Goal: Transaction & Acquisition: Purchase product/service

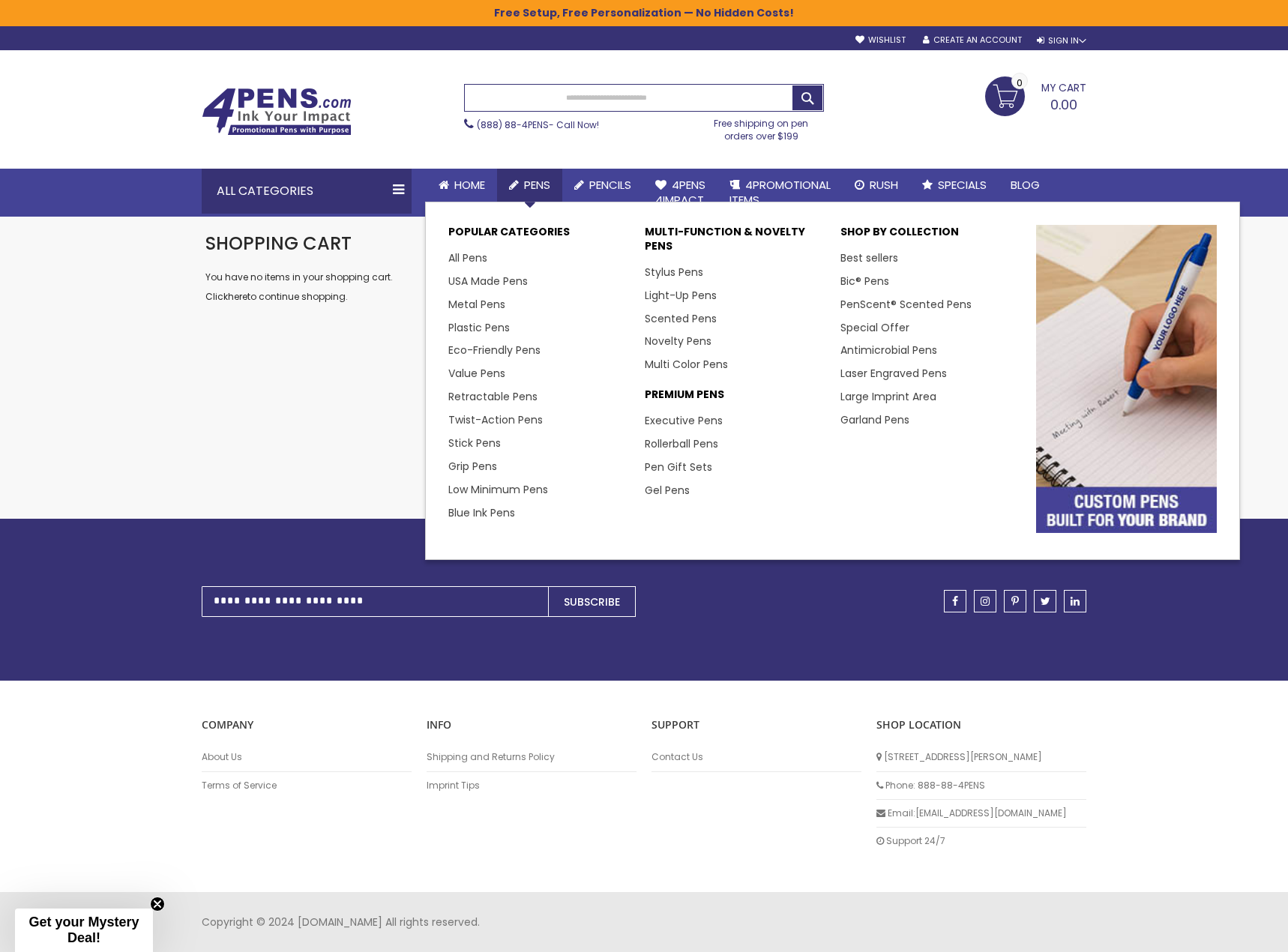
click at [530, 178] on span "Pens" at bounding box center [536, 185] width 26 height 16
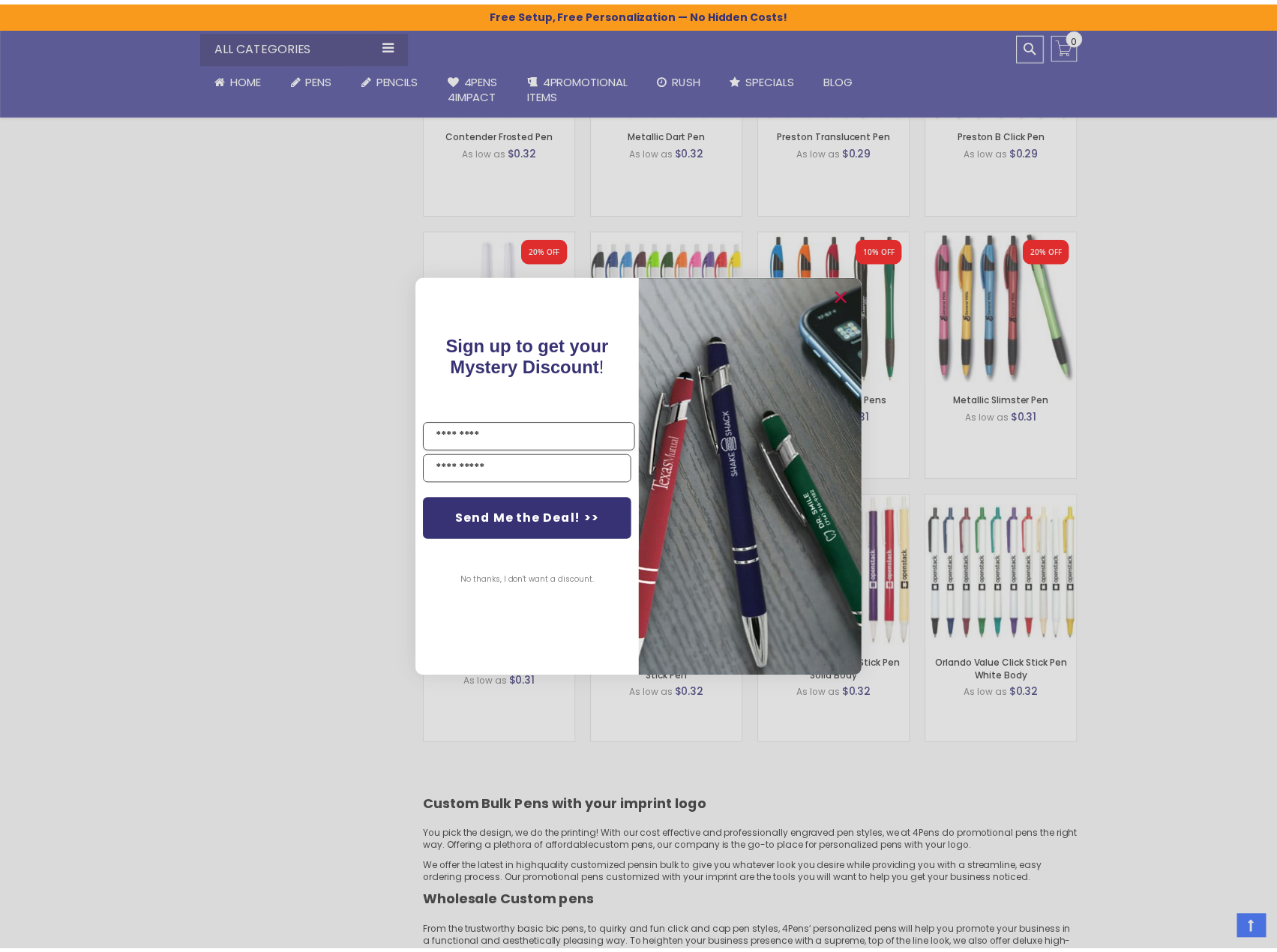
scroll to position [1350, 0]
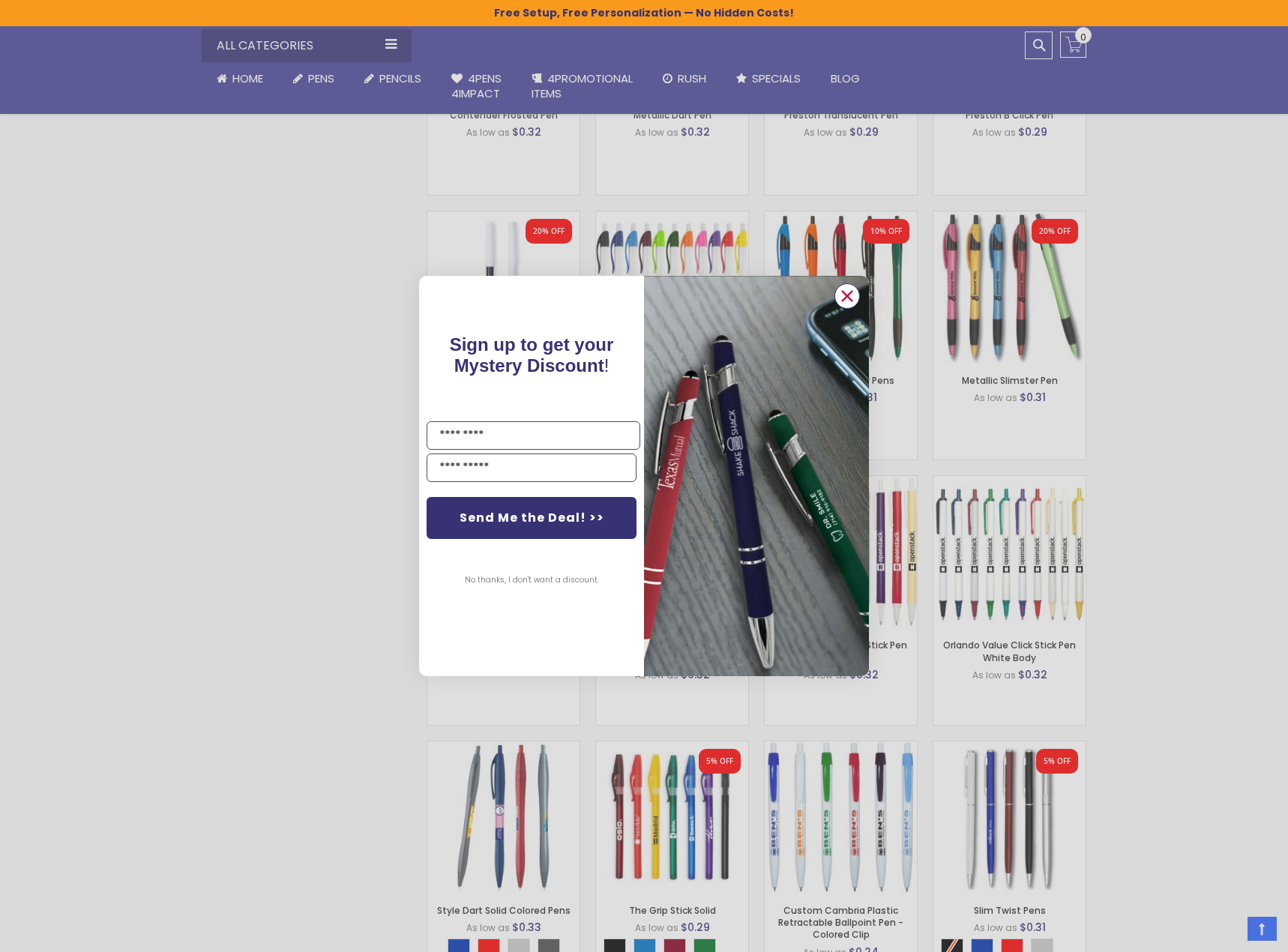
click at [846, 296] on icon "Close dialog" at bounding box center [847, 296] width 10 height 10
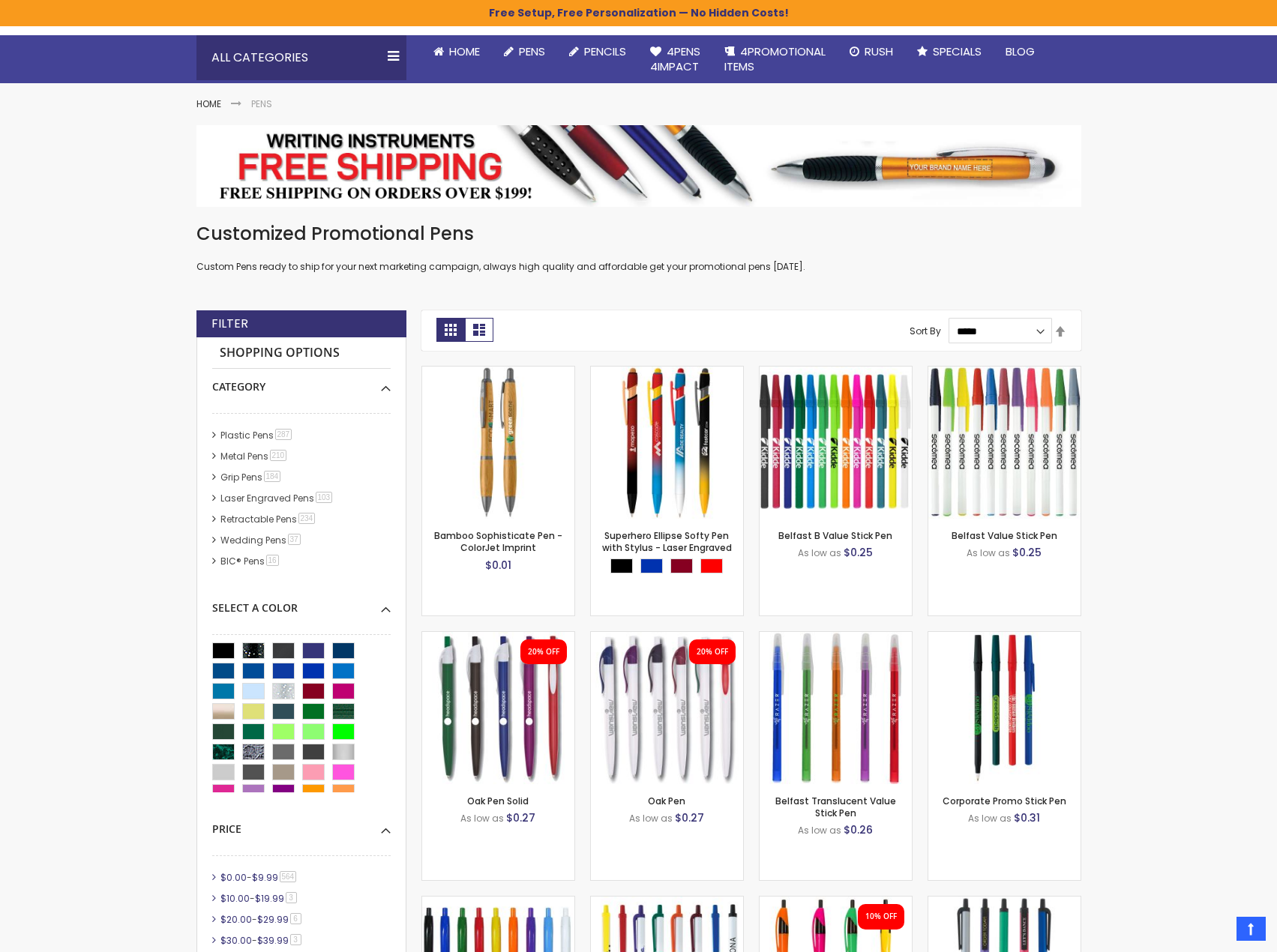
scroll to position [0, 0]
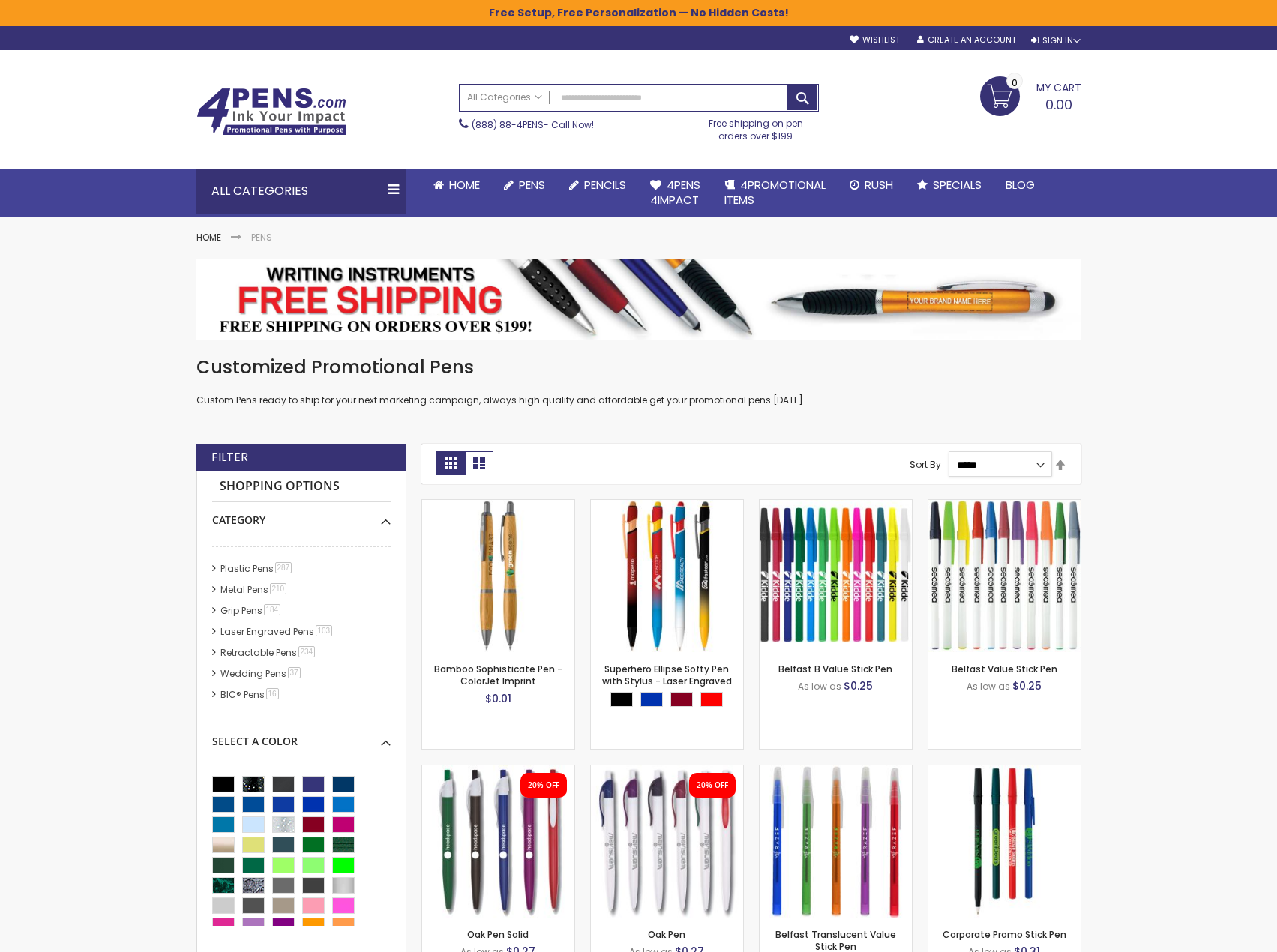
click at [1030, 461] on select "**********" at bounding box center [1001, 464] width 104 height 26
click at [1034, 468] on select "**********" at bounding box center [1001, 464] width 104 height 26
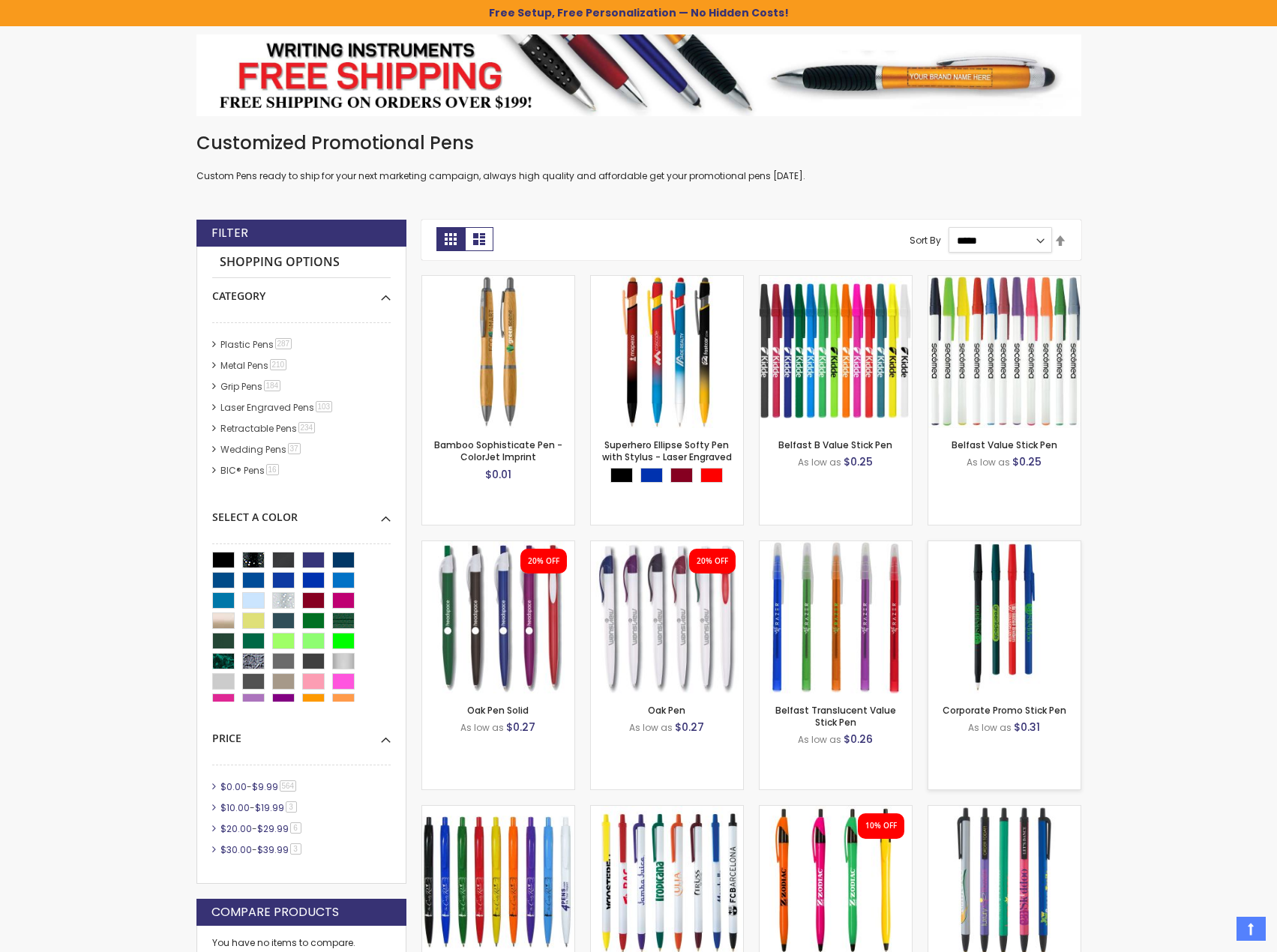
scroll to position [225, 0]
click at [511, 445] on link "Bamboo Sophisticate Pen - ColorJet Imprint" at bounding box center [498, 451] width 128 height 25
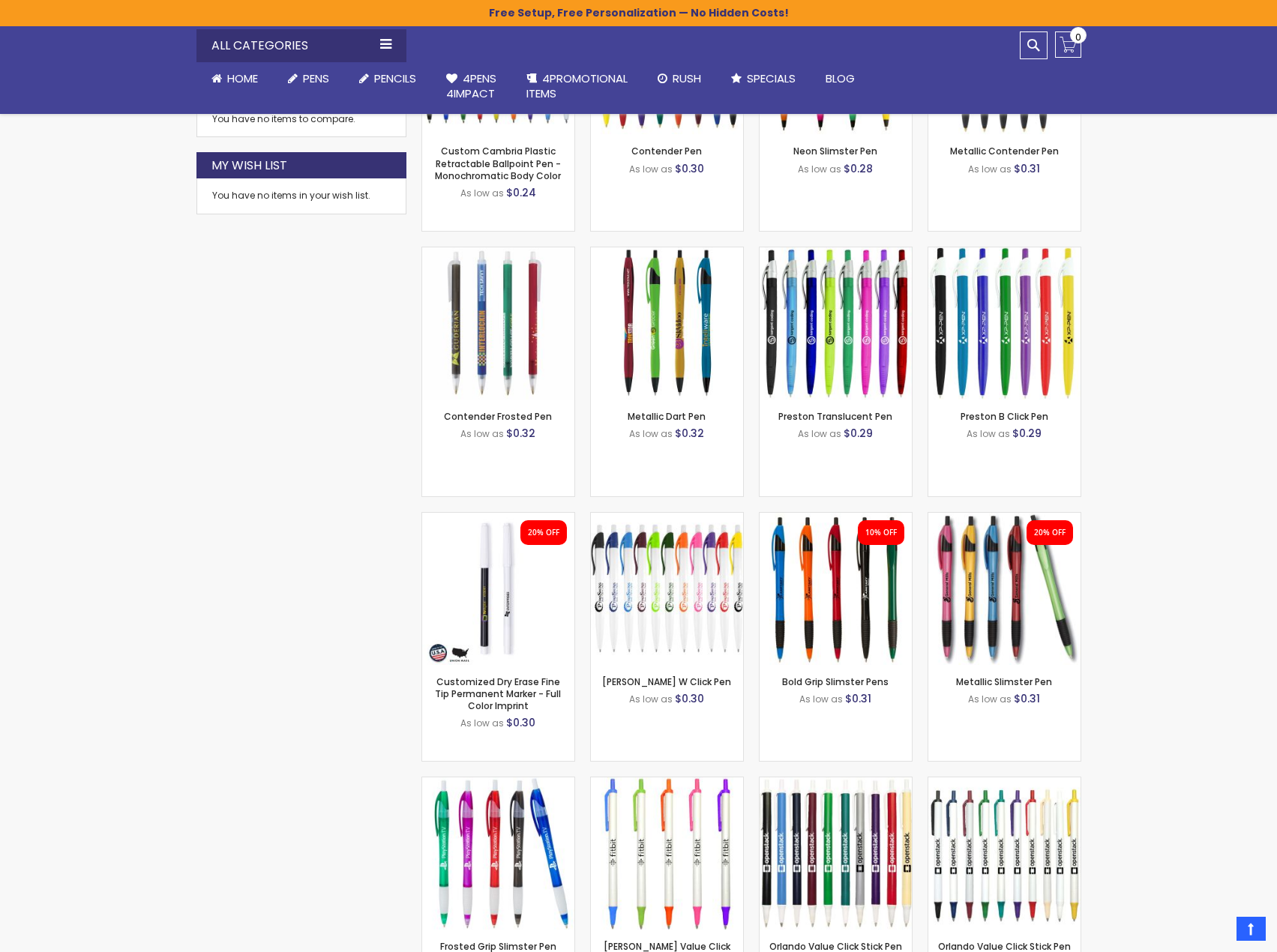
scroll to position [1049, 0]
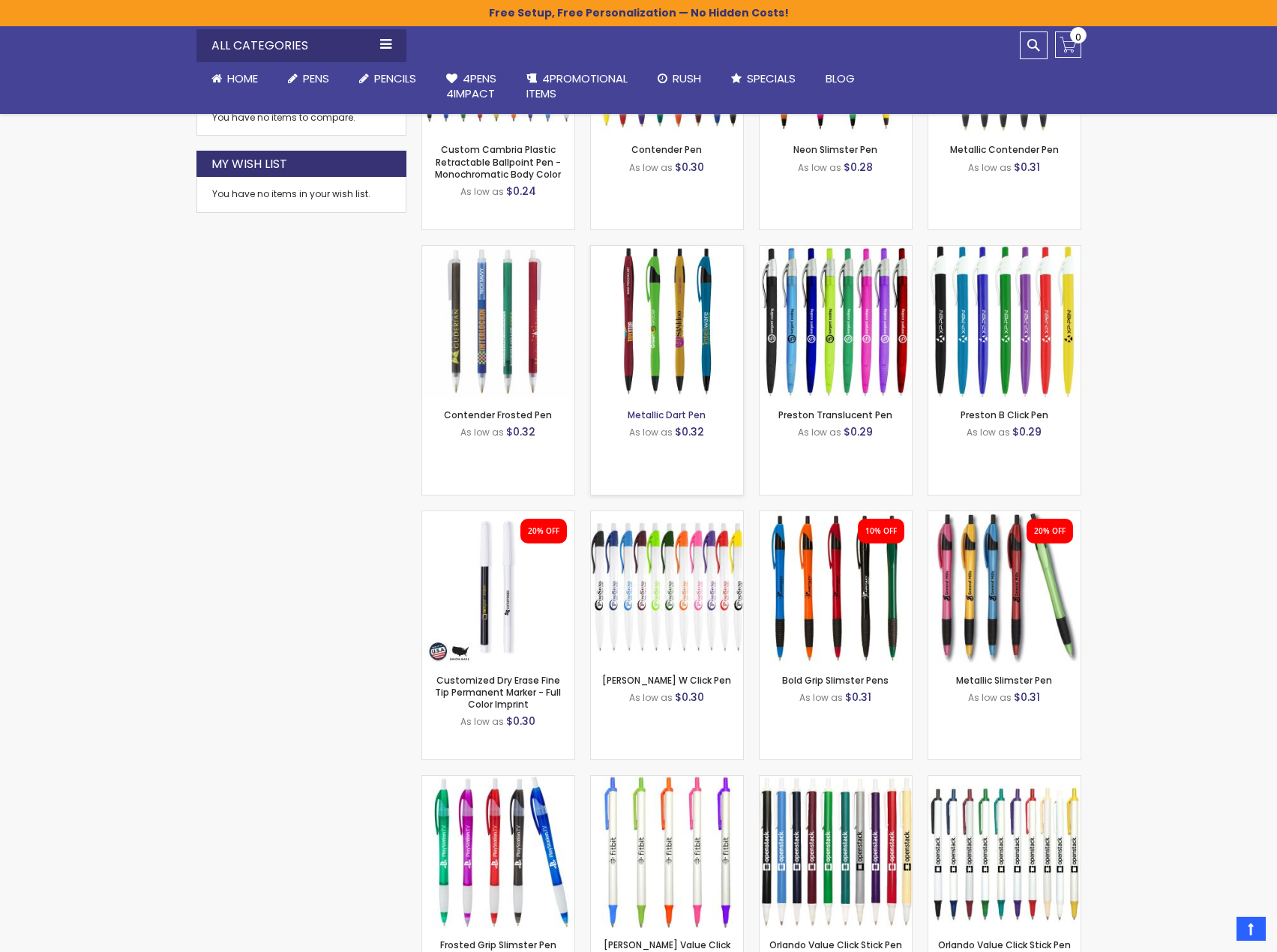
click at [668, 413] on link "Metallic Dart Pen" at bounding box center [666, 415] width 78 height 13
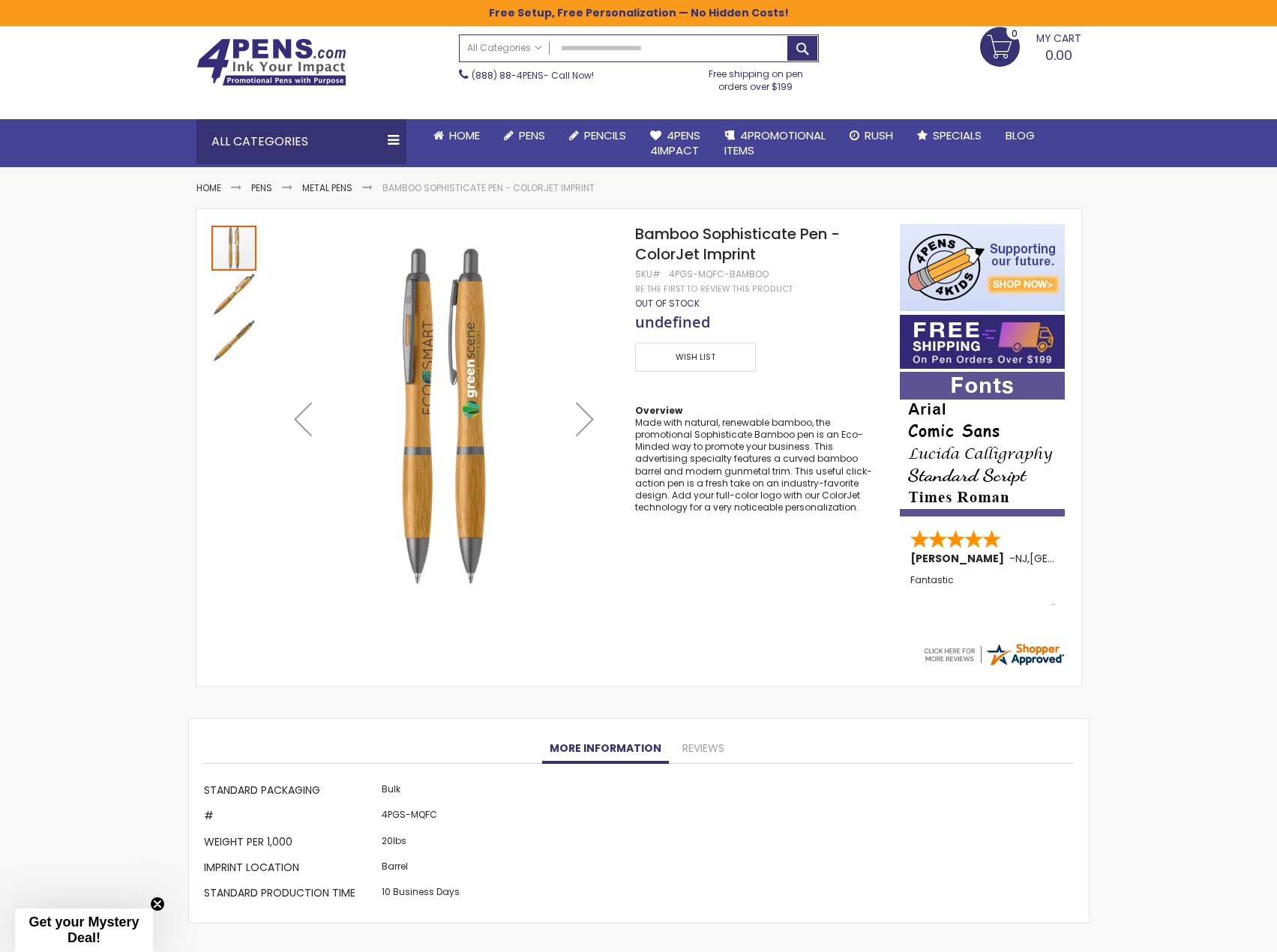
scroll to position [75, 0]
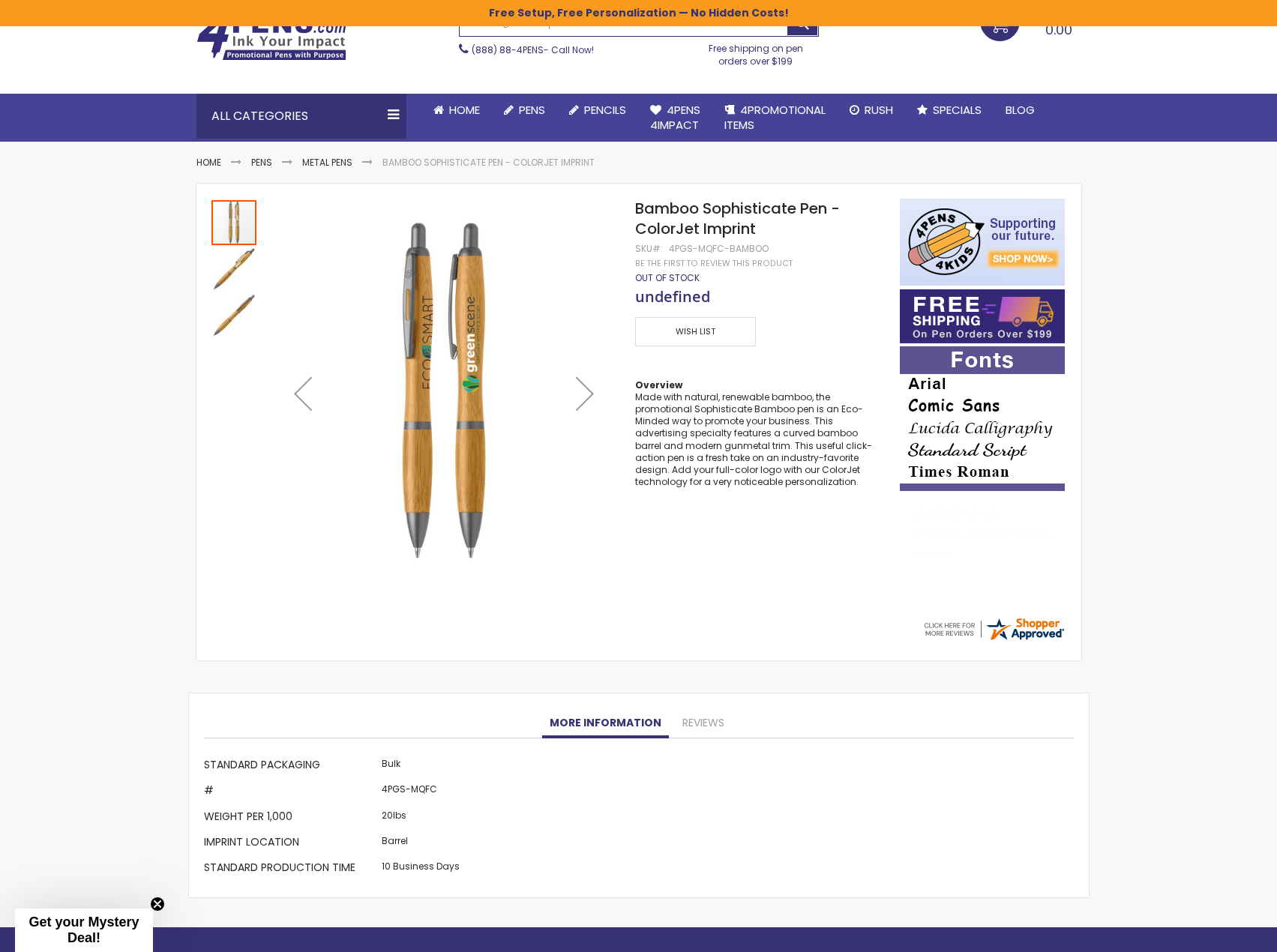
click at [227, 272] on img "Bamboo Sophisticate Pen - ColorJet Imprint" at bounding box center [234, 269] width 45 height 45
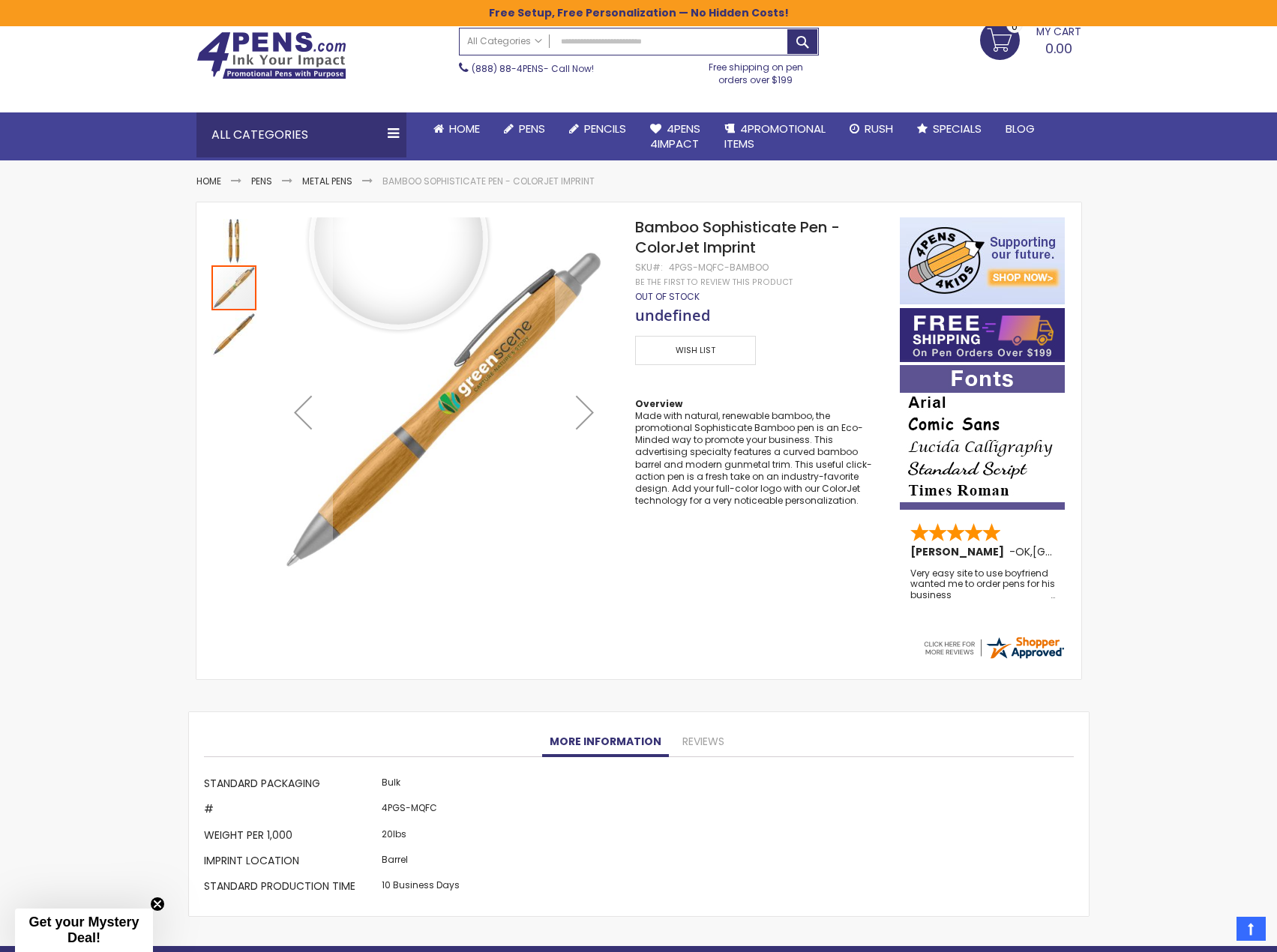
scroll to position [0, 0]
